Goal: Task Accomplishment & Management: Use online tool/utility

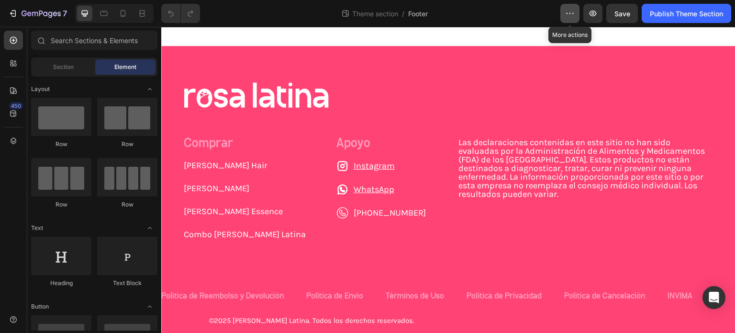
click at [572, 20] on button "button" at bounding box center [570, 13] width 19 height 19
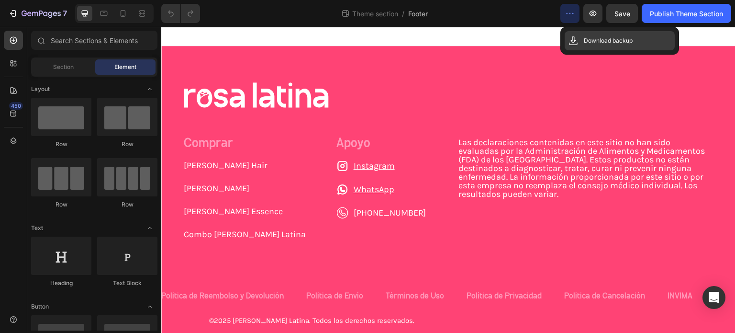
click at [590, 46] on div "Download backup" at bounding box center [620, 40] width 110 height 19
click at [456, 66] on div "Image Comprar Text Block [PERSON_NAME] Hair Button [PERSON_NAME] Button [PERSON…" at bounding box center [448, 205] width 574 height 319
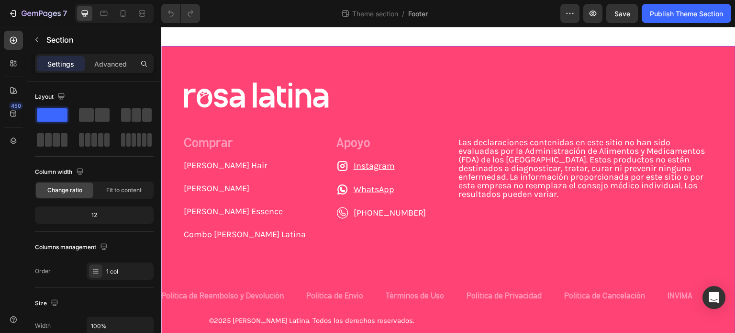
click at [451, 67] on div "Image Comprar Text Block [PERSON_NAME] Hair Button [PERSON_NAME] Button [PERSON…" at bounding box center [448, 205] width 574 height 319
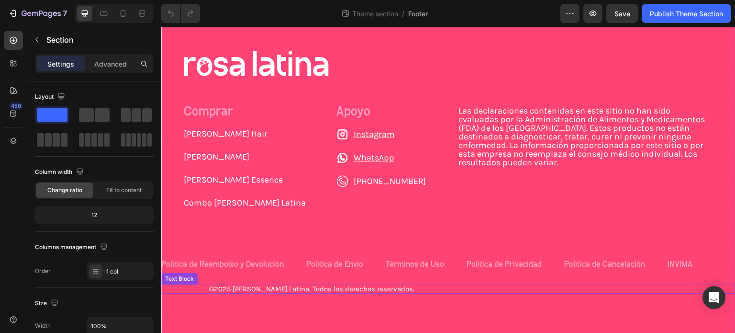
click at [466, 296] on div "Image Comprar Text Block [PERSON_NAME] Hair Button [PERSON_NAME] Button [PERSON…" at bounding box center [448, 173] width 574 height 319
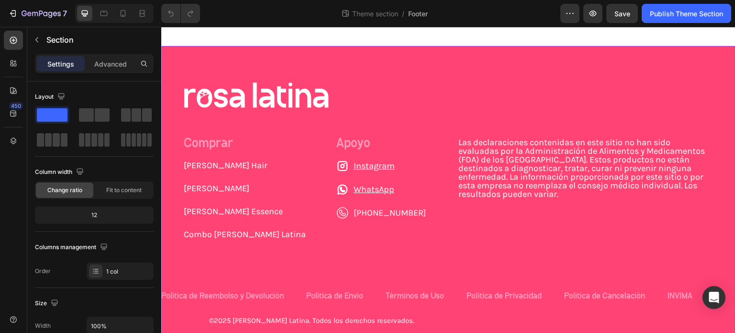
click at [548, 7] on div "Theme section / Footer" at bounding box center [384, 13] width 353 height 19
click at [565, 9] on icon "button" at bounding box center [570, 14] width 10 height 10
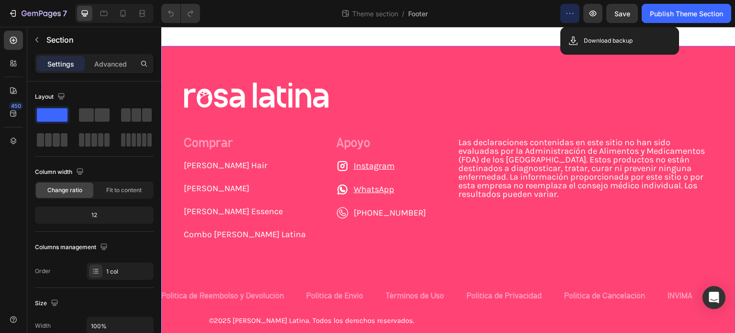
click at [565, 9] on icon "button" at bounding box center [570, 14] width 10 height 10
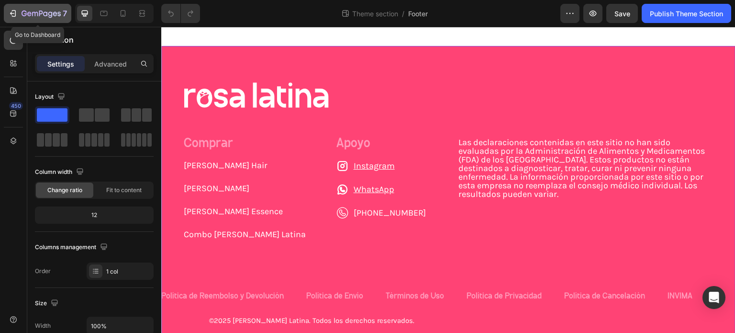
click at [17, 16] on icon "button" at bounding box center [13, 14] width 10 height 10
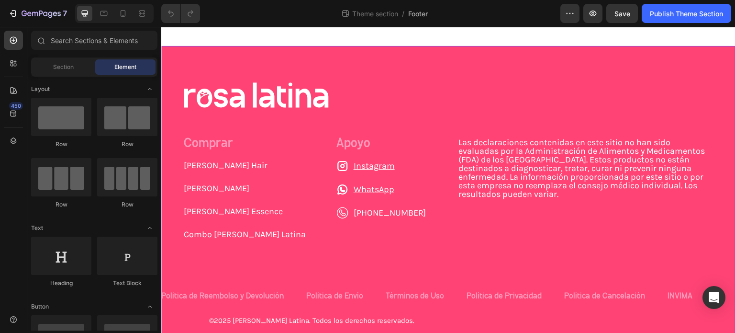
click at [273, 66] on div "Image Comprar Text Block [PERSON_NAME] Hair Button [PERSON_NAME] Button [PERSON…" at bounding box center [448, 205] width 574 height 319
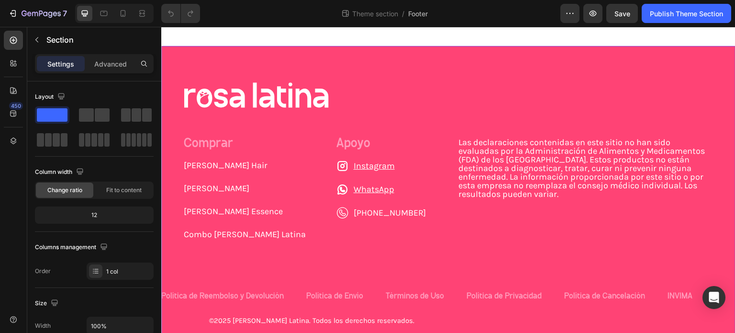
click at [273, 66] on div "Image Comprar Text Block [PERSON_NAME] Hair Button [PERSON_NAME] Button [PERSON…" at bounding box center [448, 205] width 574 height 319
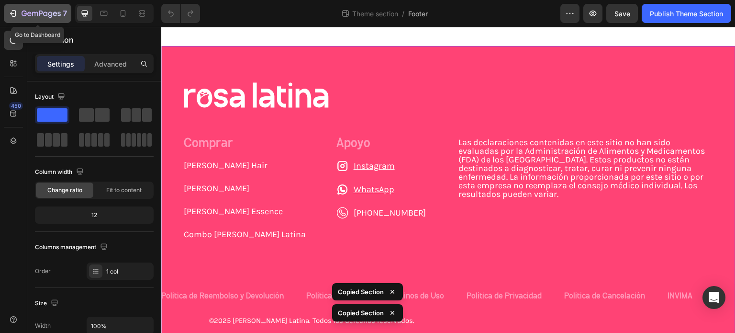
click at [21, 20] on button "7" at bounding box center [38, 13] width 68 height 19
